Goal: Navigation & Orientation: Understand site structure

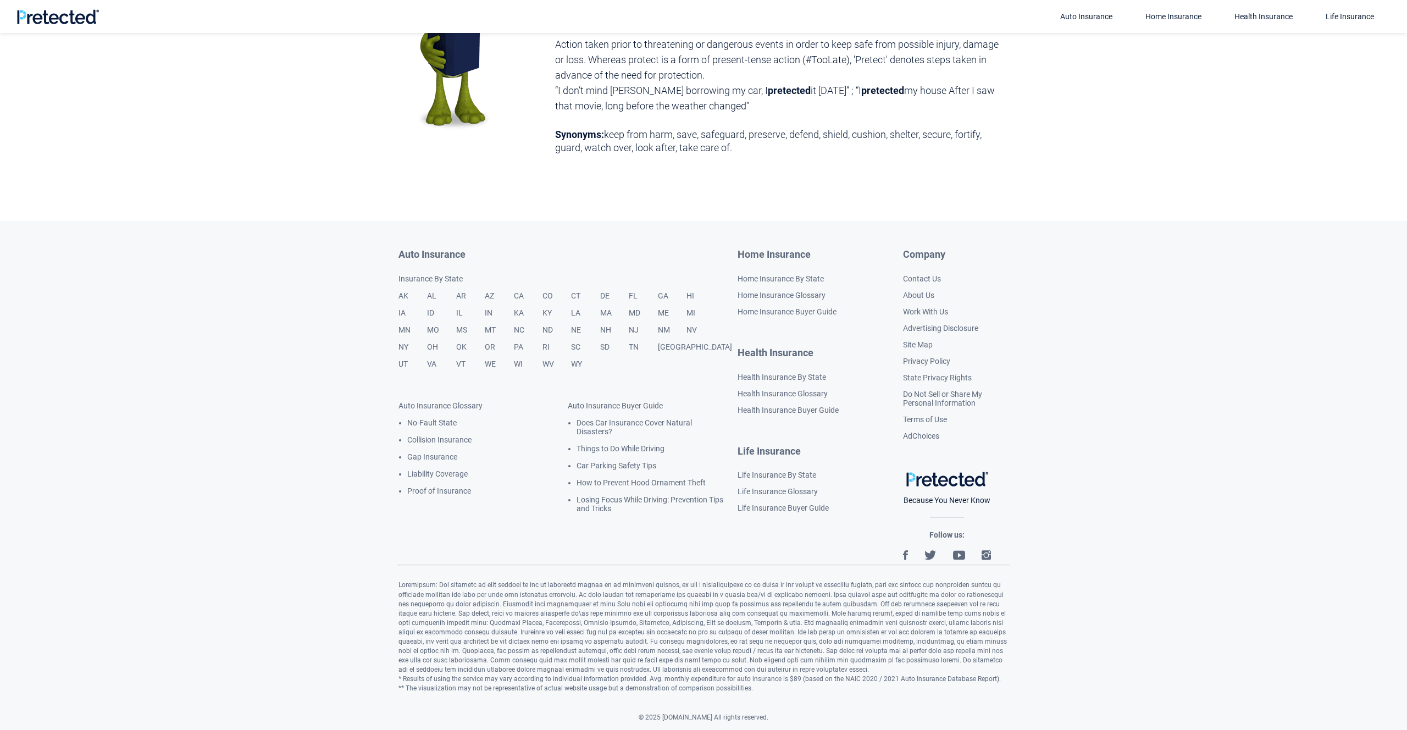
scroll to position [1803, 0]
click at [923, 294] on link "About Us" at bounding box center [918, 295] width 31 height 9
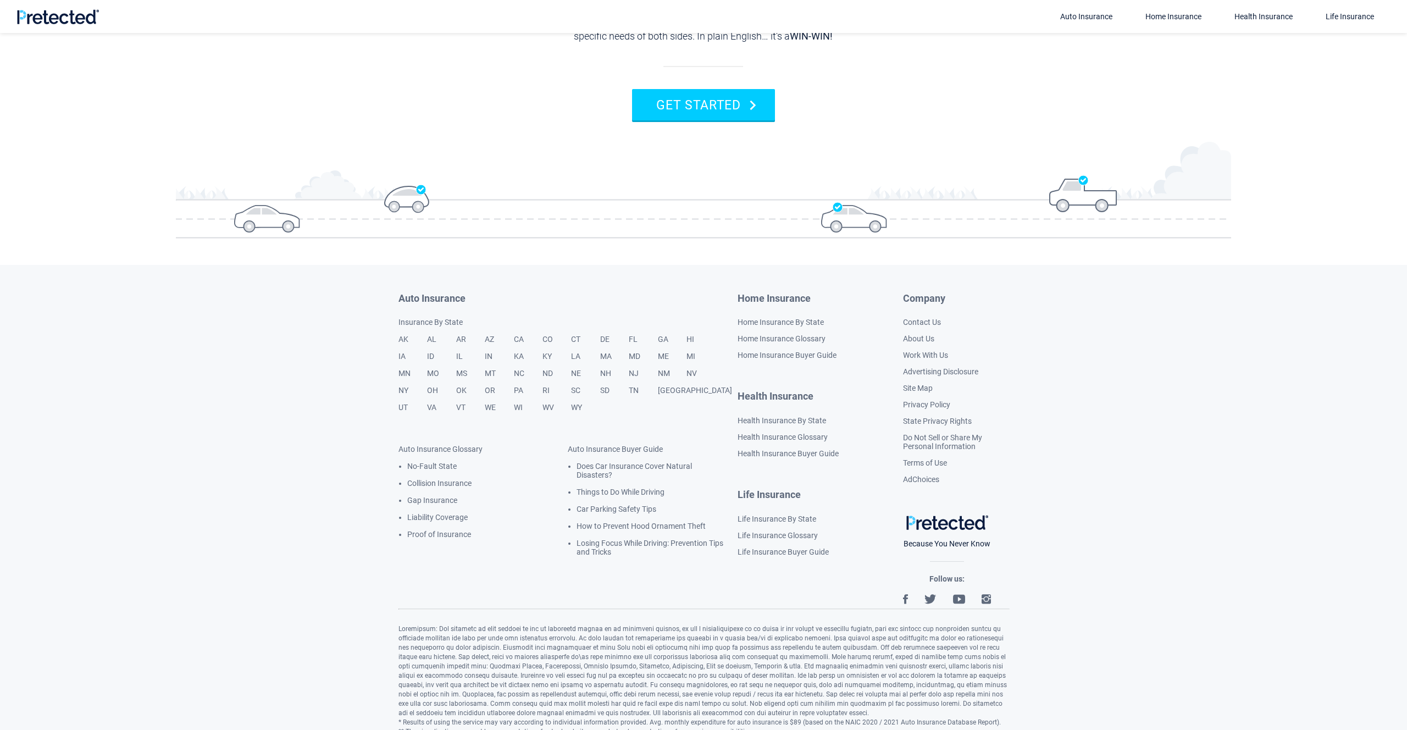
scroll to position [1975, 0]
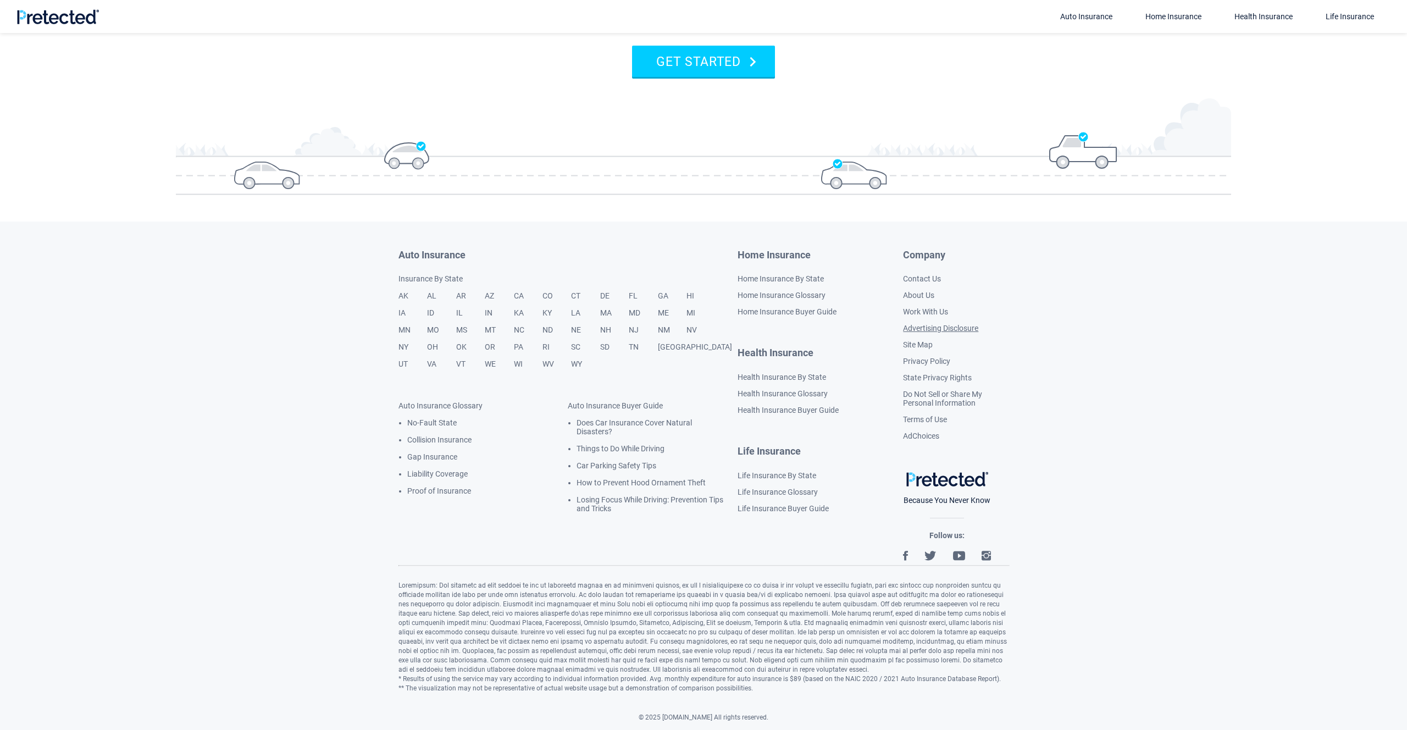
click at [951, 328] on link "Advertising Disclosure" at bounding box center [940, 328] width 75 height 9
